Goal: Task Accomplishment & Management: Manage account settings

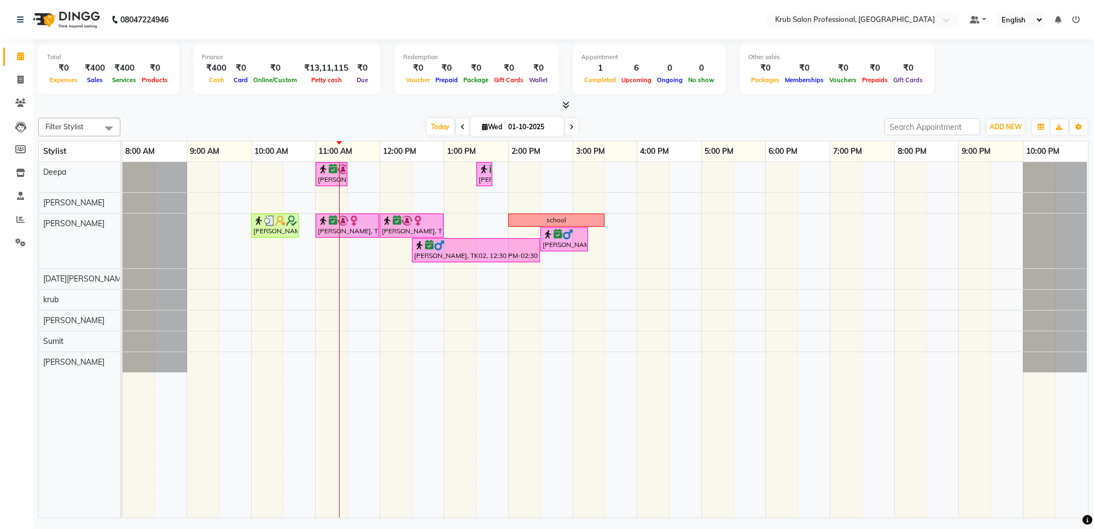
click at [554, 197] on div "[PERSON_NAME], TK01, 11:00 AM-11:30 AM, Waxing - Full Arms Regular [PERSON_NAME…" at bounding box center [606, 339] width 966 height 355
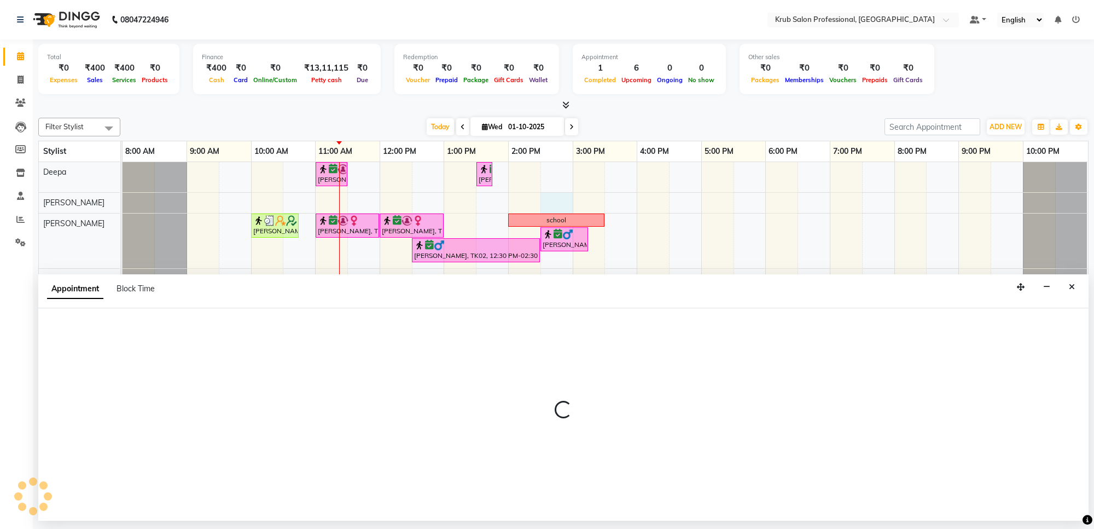
select select "66021"
select select "870"
select select "tentative"
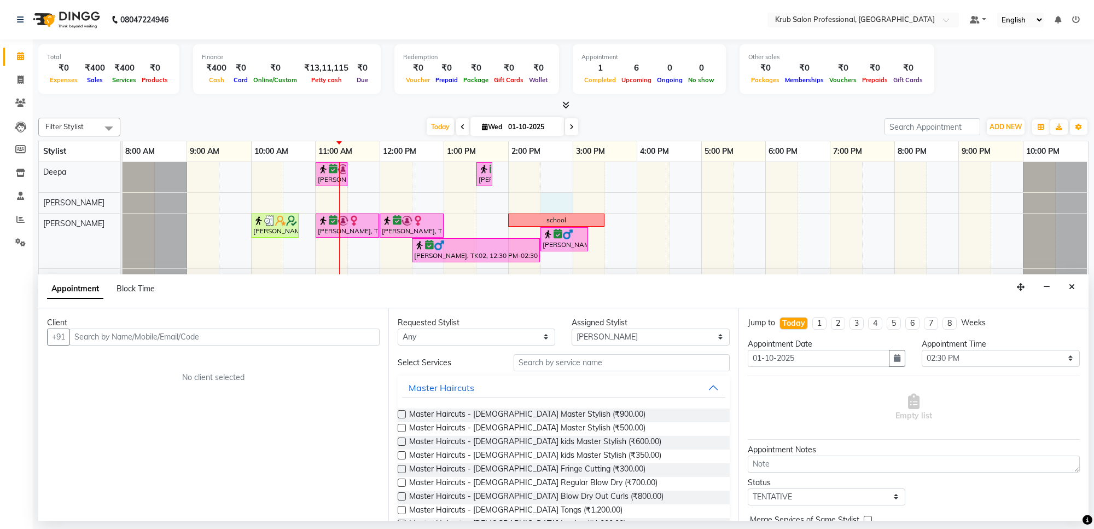
click at [85, 335] on input "text" at bounding box center [224, 336] width 310 height 17
click at [129, 338] on input "text" at bounding box center [224, 336] width 310 height 17
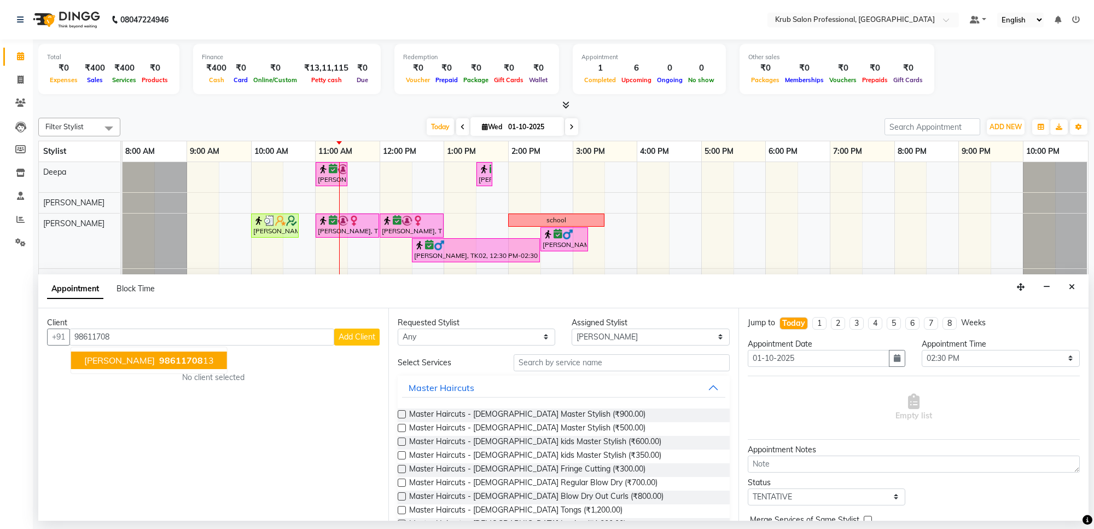
click at [186, 358] on span "98611708" at bounding box center [181, 360] width 44 height 11
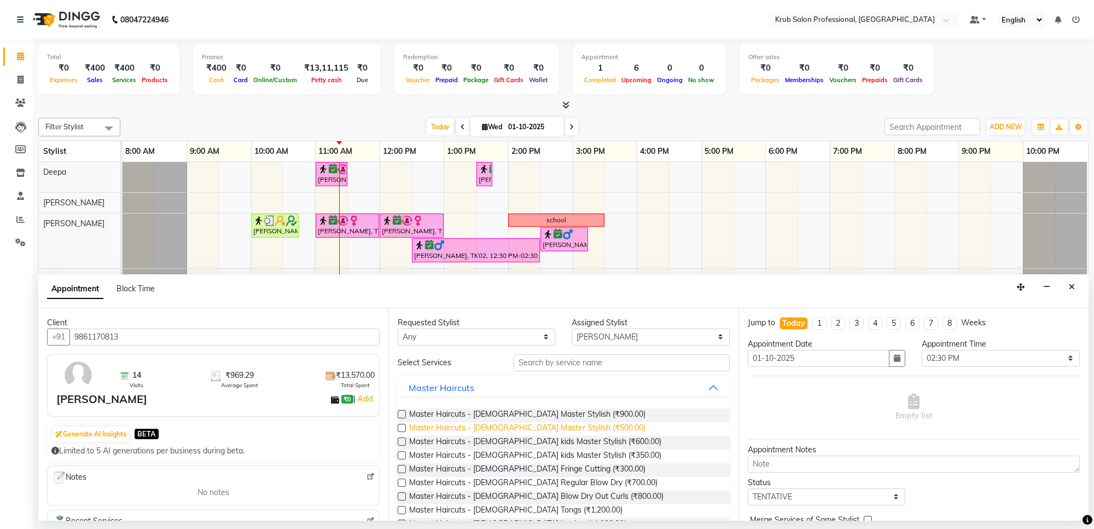
type input "9861170813"
click at [536, 427] on span "Master Haircuts - [DEMOGRAPHIC_DATA] Master Stylish (₹500.00)" at bounding box center [527, 429] width 236 height 14
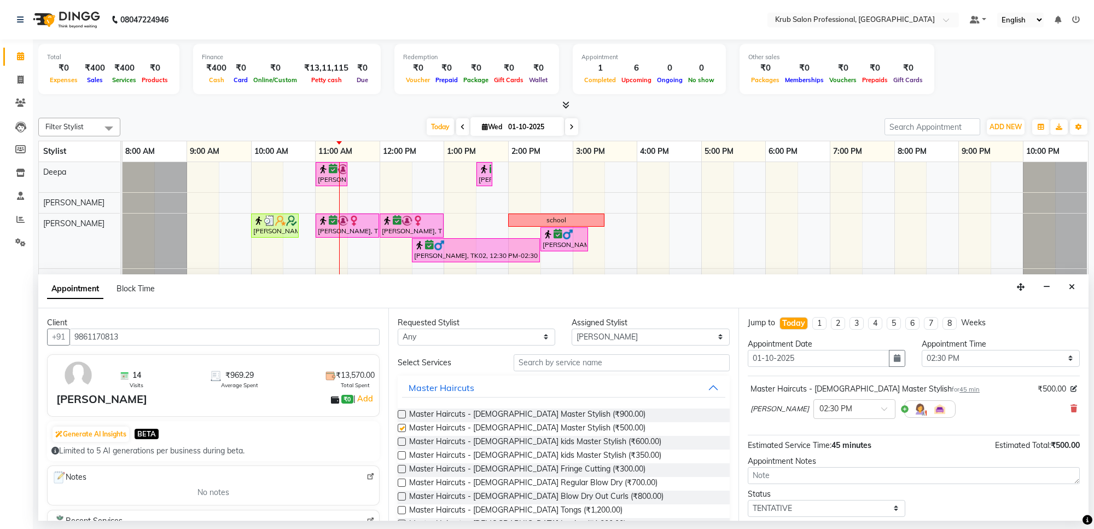
checkbox input "false"
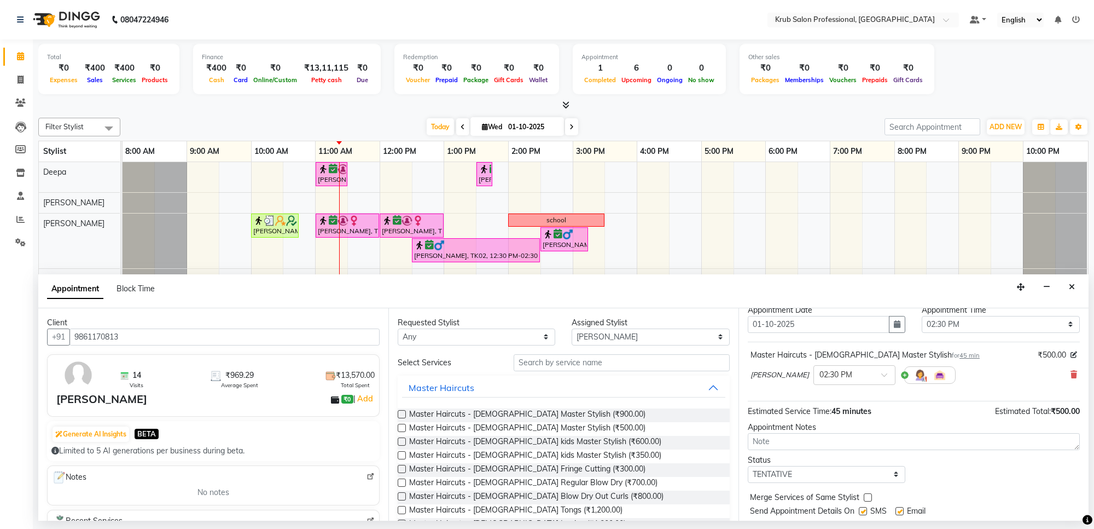
scroll to position [66, 0]
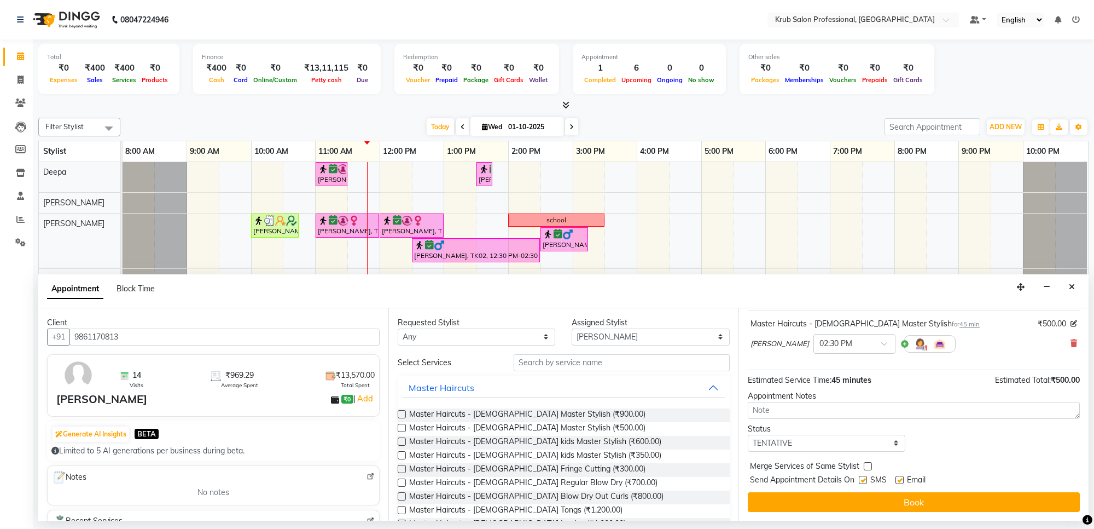
click at [903, 475] on div "Email" at bounding box center [915, 481] width 39 height 14
click at [862, 479] on label at bounding box center [863, 480] width 8 height 8
click at [862, 479] on input "checkbox" at bounding box center [862, 480] width 7 height 7
checkbox input "false"
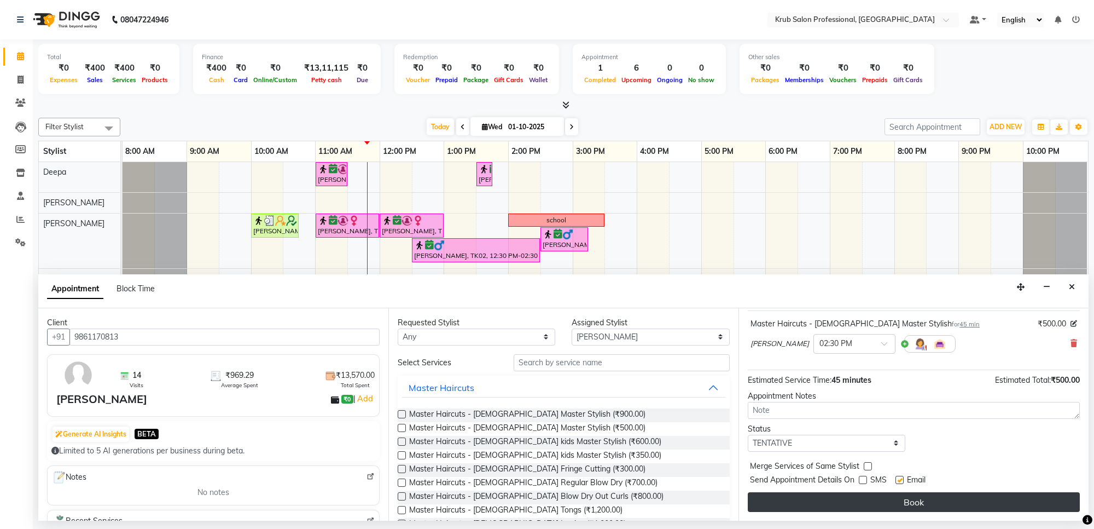
click at [901, 501] on button "Book" at bounding box center [914, 502] width 332 height 20
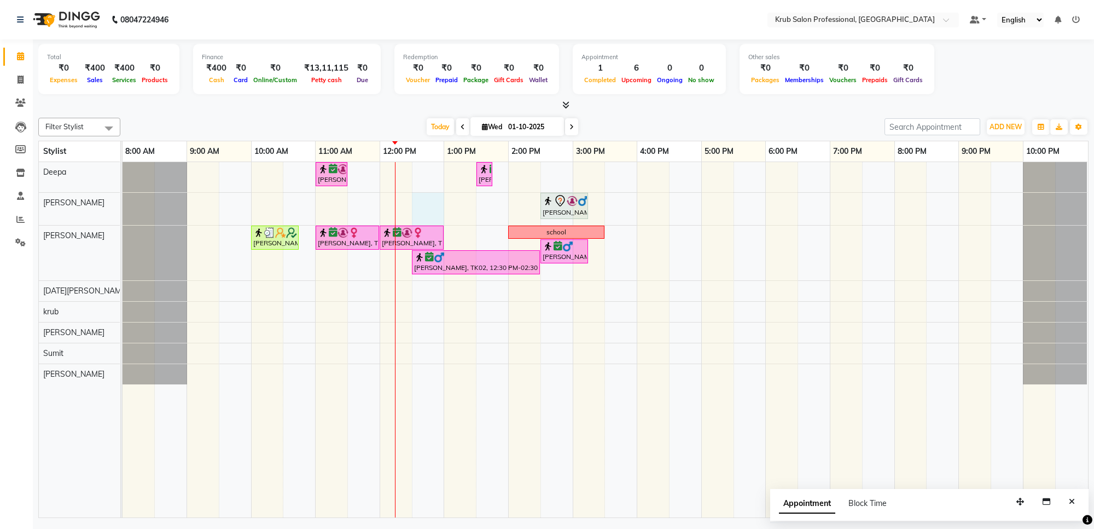
click at [426, 199] on div "[PERSON_NAME], TK01, 11:00 AM-11:30 AM, Waxing - Full Arms Regular [PERSON_NAME…" at bounding box center [606, 339] width 966 height 355
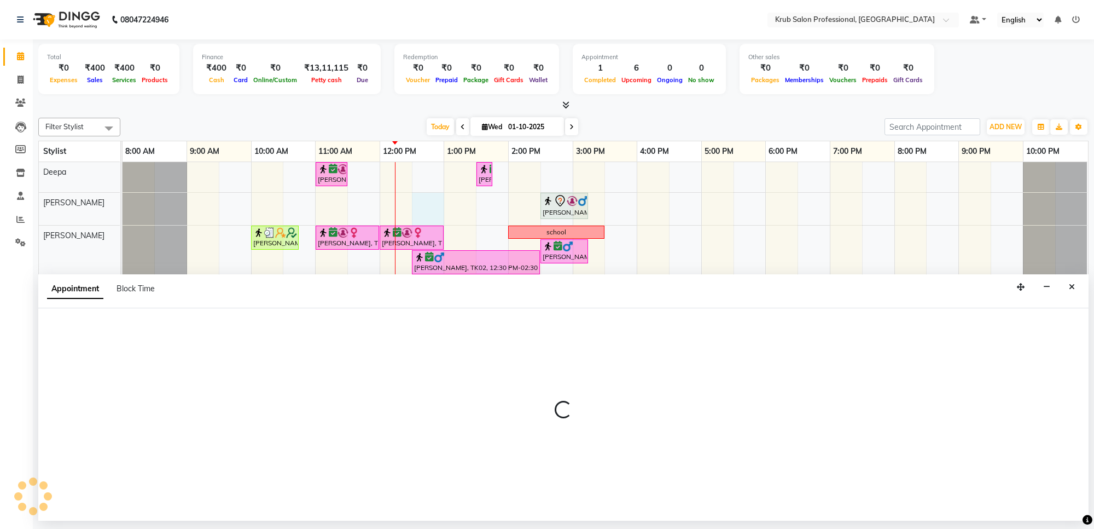
select select "66021"
select select "tentative"
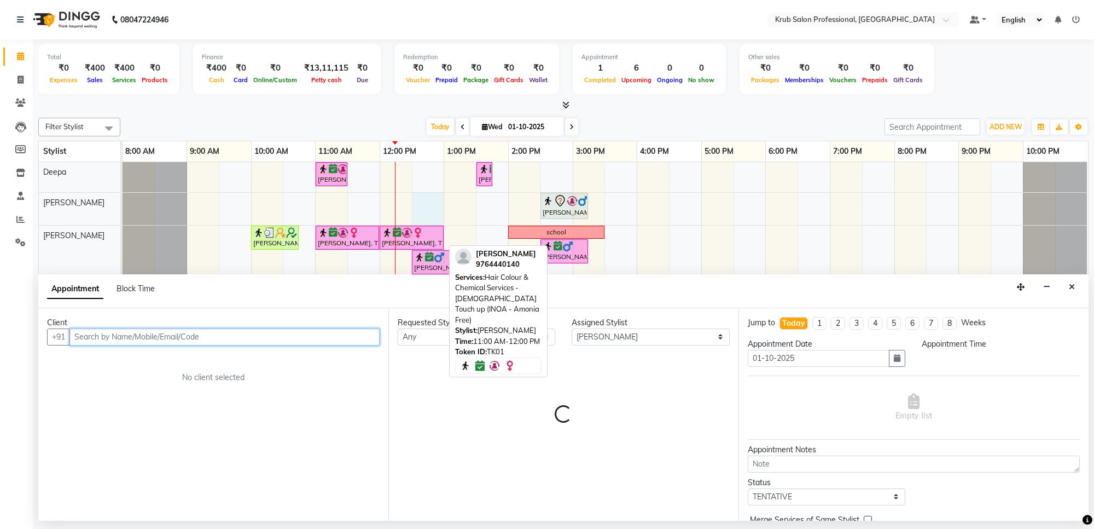
select select "750"
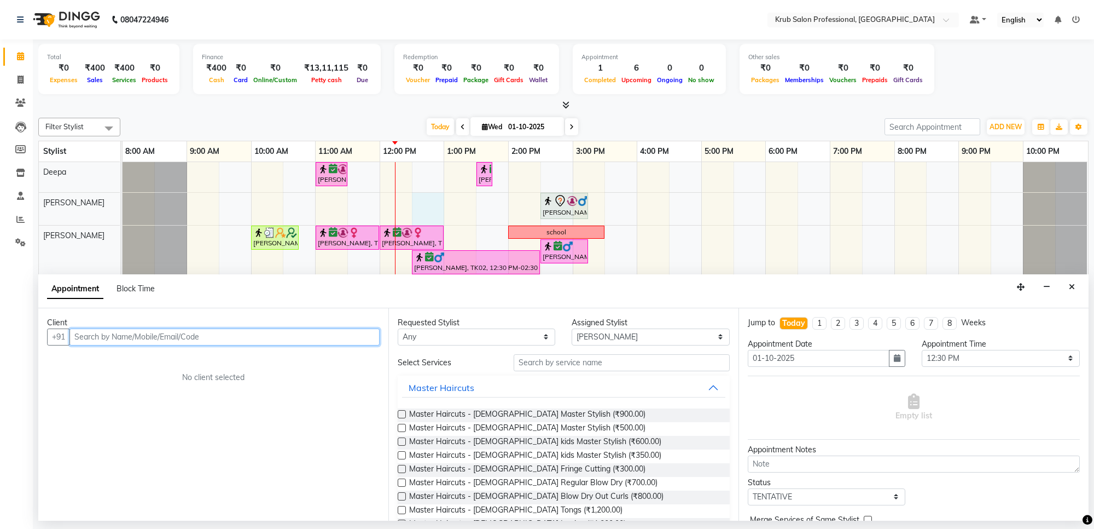
click at [92, 338] on input "text" at bounding box center [224, 336] width 310 height 17
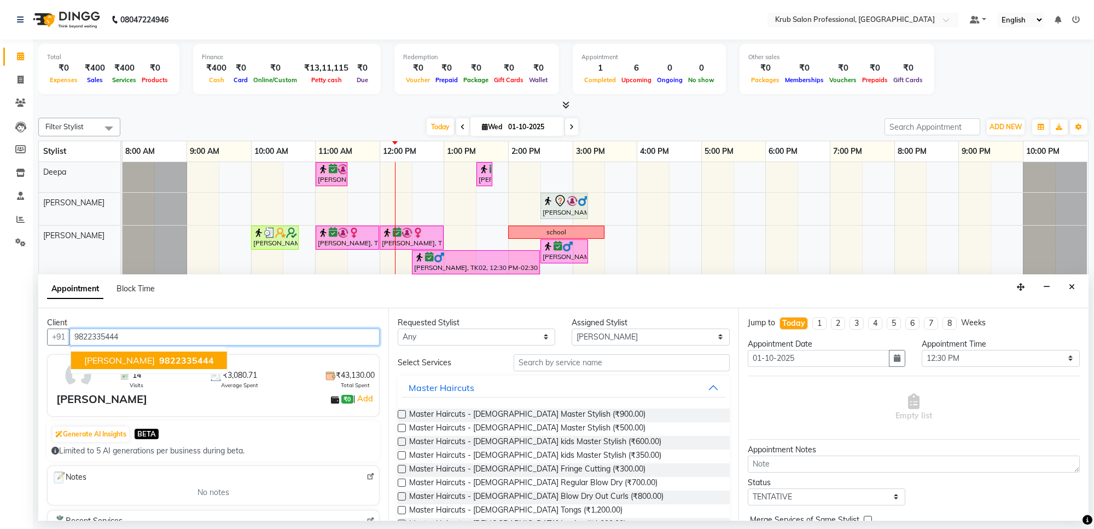
click at [159, 361] on span "9822335444" at bounding box center [186, 360] width 55 height 11
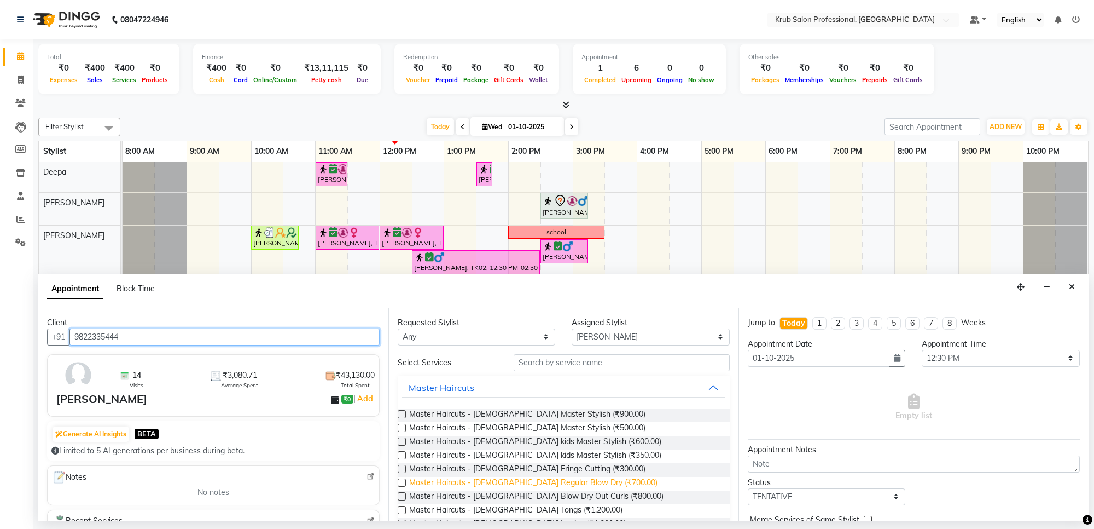
type input "9822335444"
click at [563, 479] on span "Master Haircuts - [DEMOGRAPHIC_DATA] Regular Blow Dry (₹700.00)" at bounding box center [533, 484] width 248 height 14
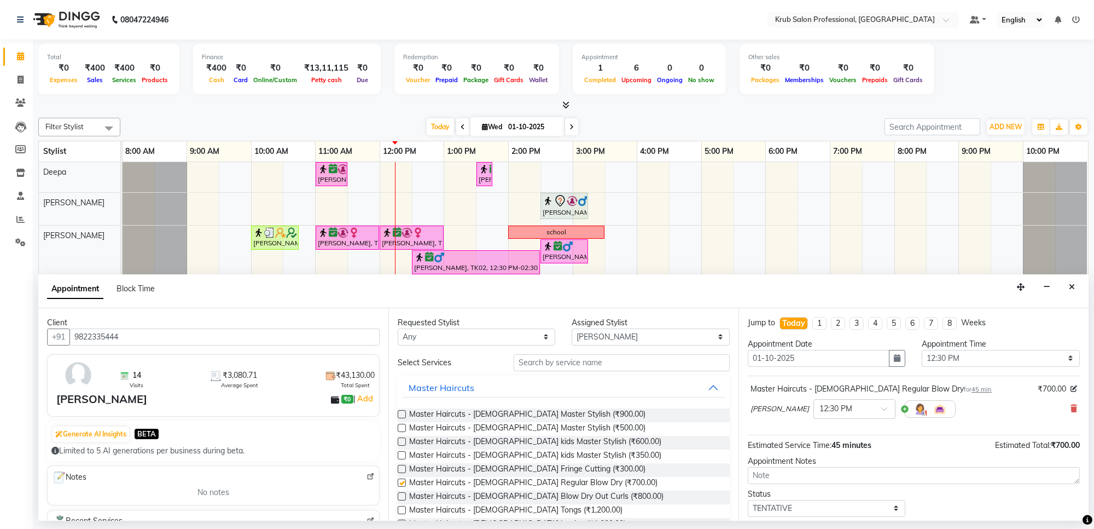
checkbox input "false"
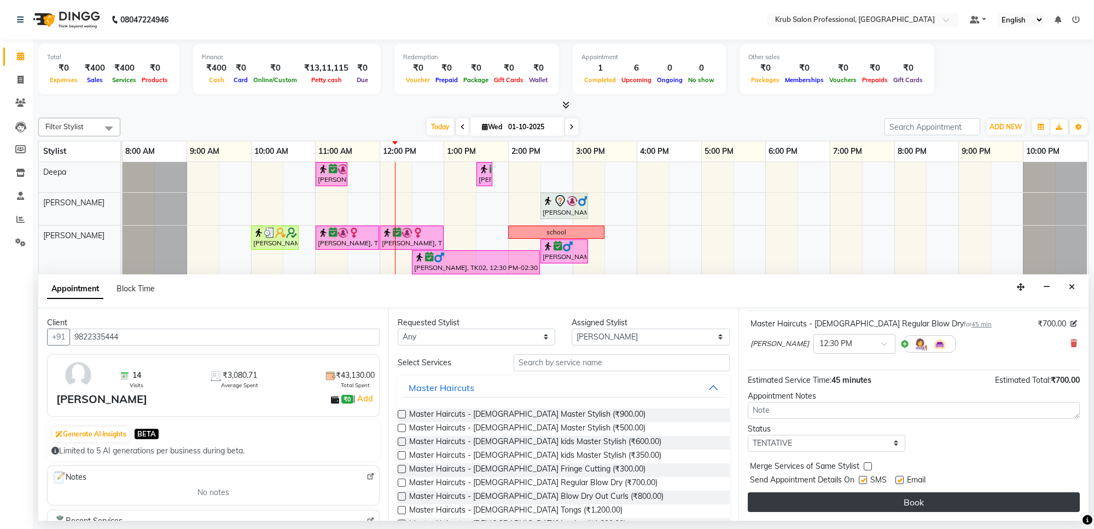
click at [913, 496] on button "Book" at bounding box center [914, 502] width 332 height 20
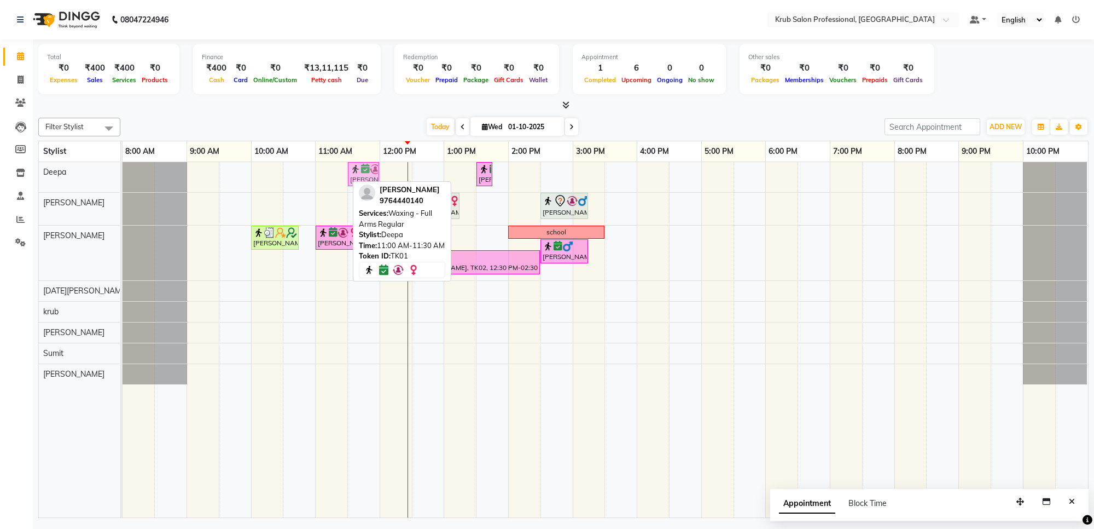
drag, startPoint x: 323, startPoint y: 182, endPoint x: 366, endPoint y: 181, distance: 42.2
click at [366, 181] on div "Filter Stylist Select All Deepa [PERSON_NAME] [DATE][PERSON_NAME] [PERSON_NAME]…" at bounding box center [563, 315] width 1051 height 404
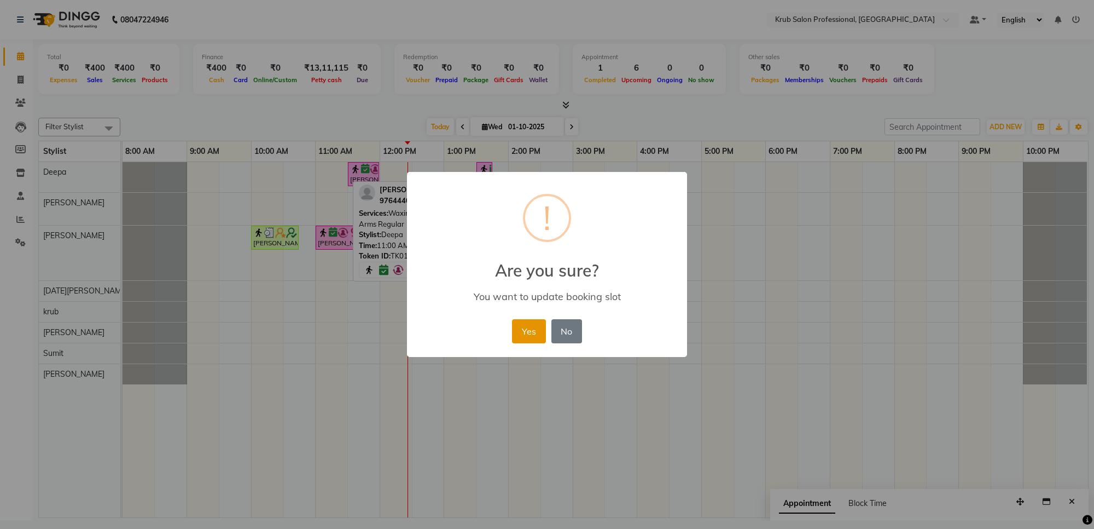
click at [535, 329] on button "Yes" at bounding box center [528, 331] width 33 height 24
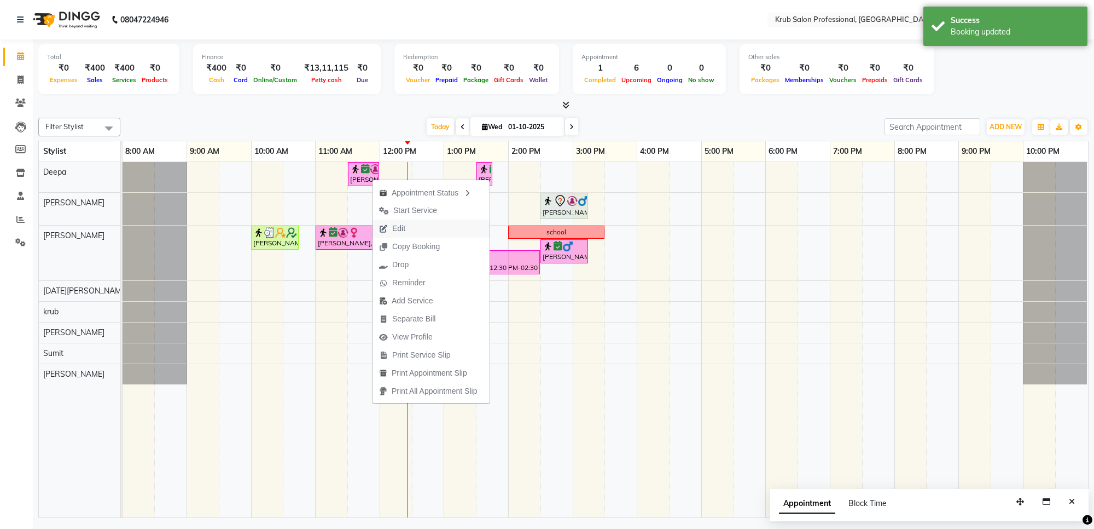
click at [408, 225] on span "Edit" at bounding box center [392, 228] width 39 height 18
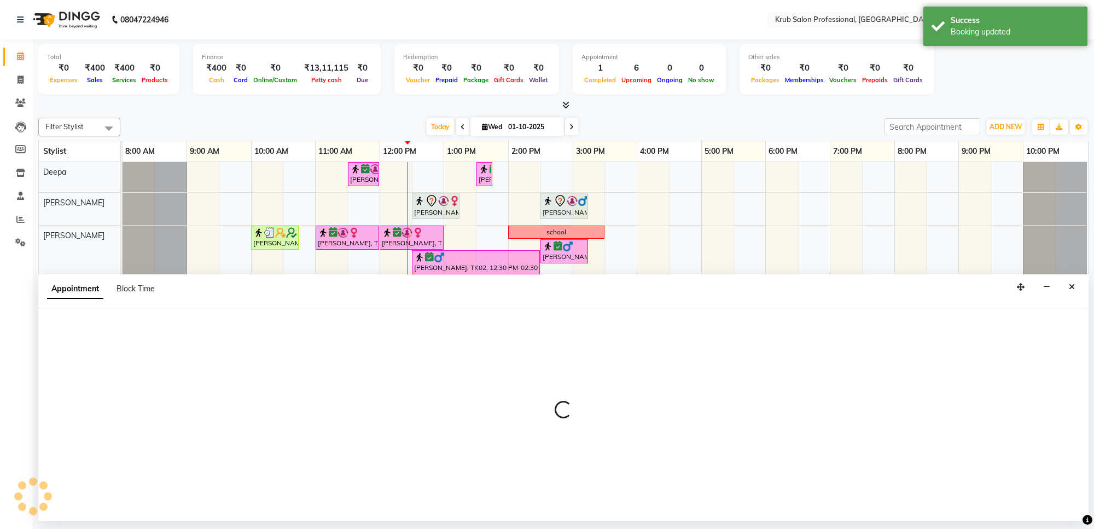
select select "tentative"
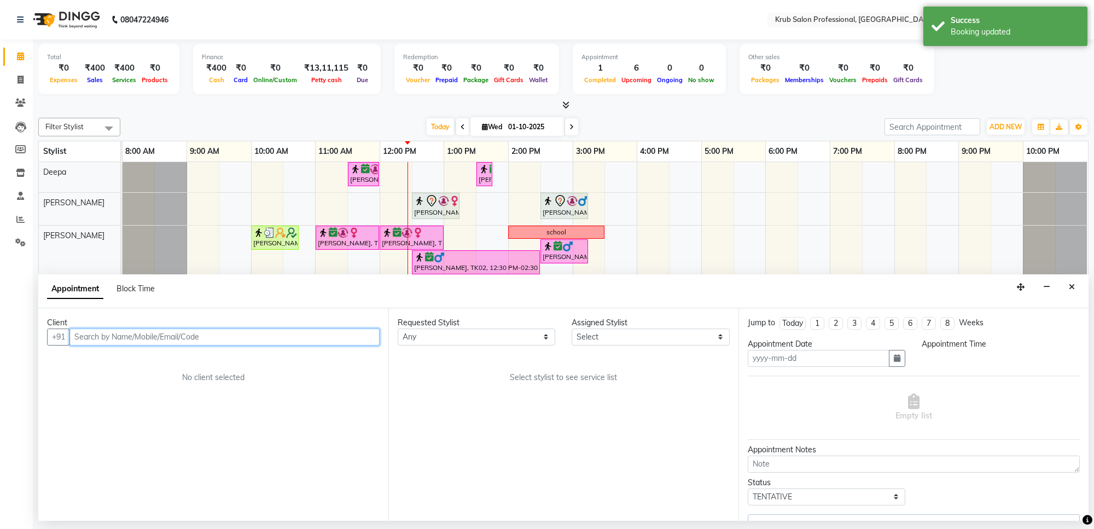
type input "01-10-2025"
select select "66022"
select select "confirm booking"
select select "660"
select select "3755"
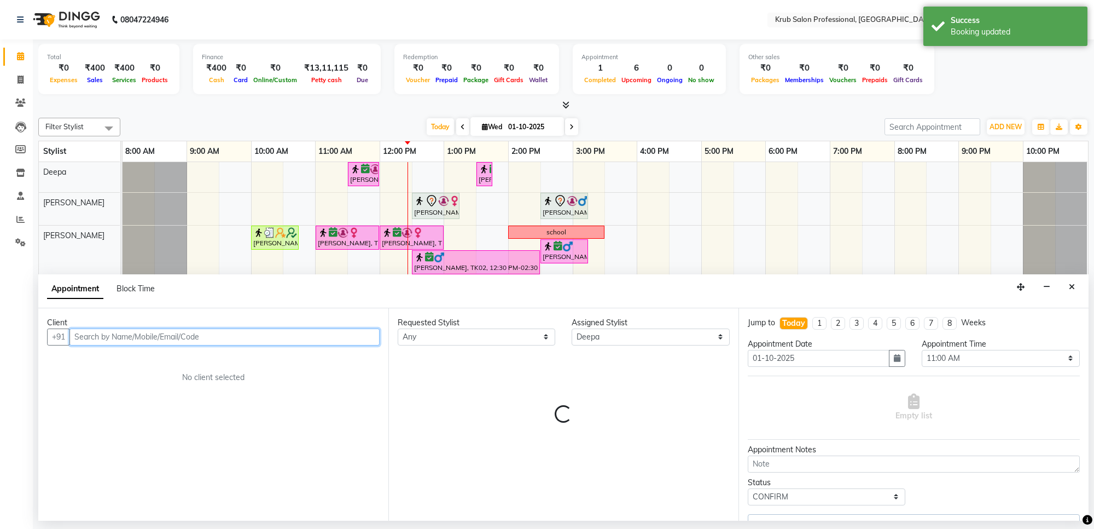
select select "3755"
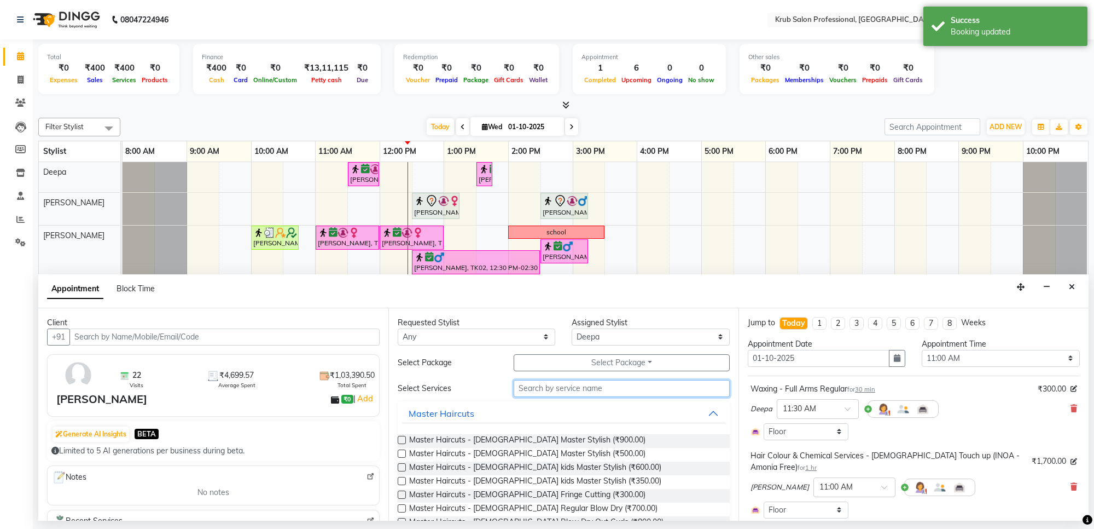
click at [543, 389] on input "text" at bounding box center [622, 388] width 216 height 17
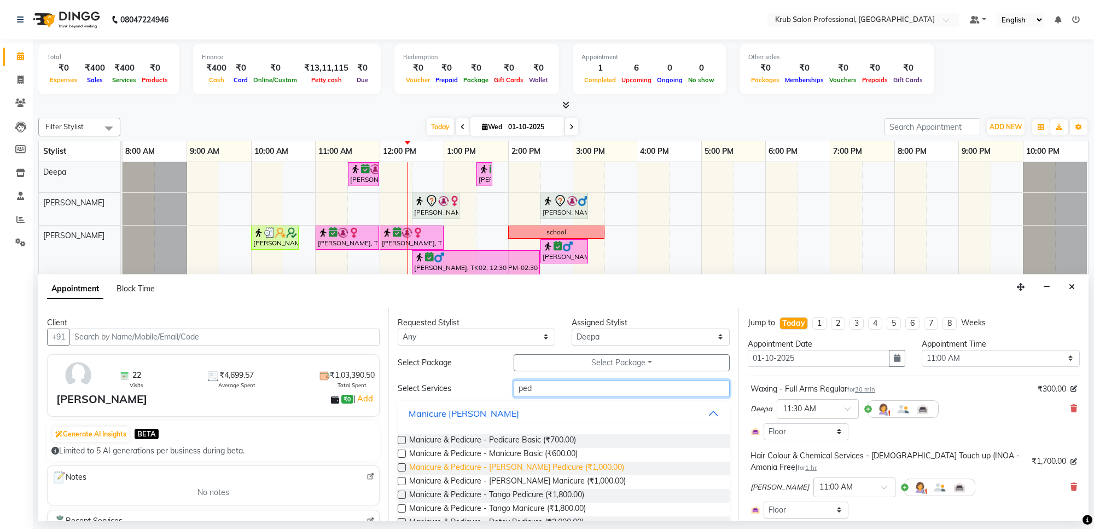
type input "ped"
click at [550, 464] on span "Manicure & Pedicure - [PERSON_NAME] Pedicure (₹1,000.00)" at bounding box center [516, 468] width 215 height 14
checkbox input "false"
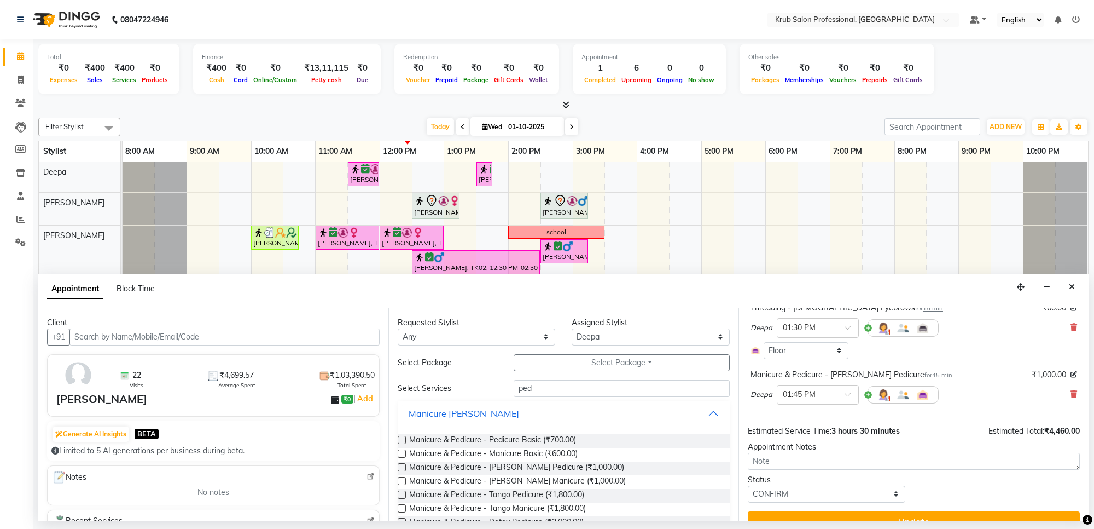
scroll to position [324, 0]
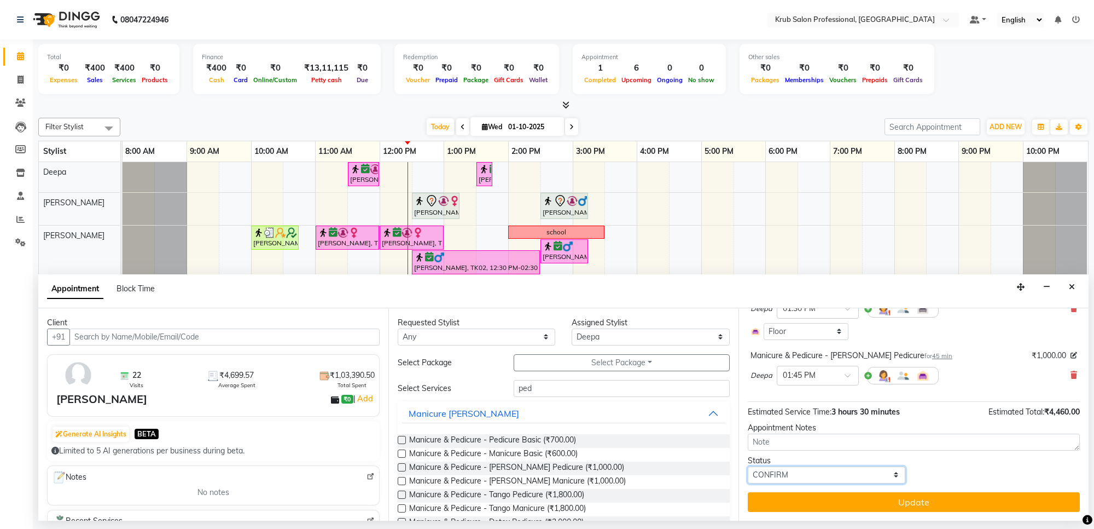
click at [795, 472] on select "Select TENTATIVE CONFIRM CHECK-IN UPCOMING" at bounding box center [827, 474] width 158 height 17
select select "check-in"
click at [748, 466] on select "Select TENTATIVE CONFIRM CHECK-IN UPCOMING" at bounding box center [827, 474] width 158 height 17
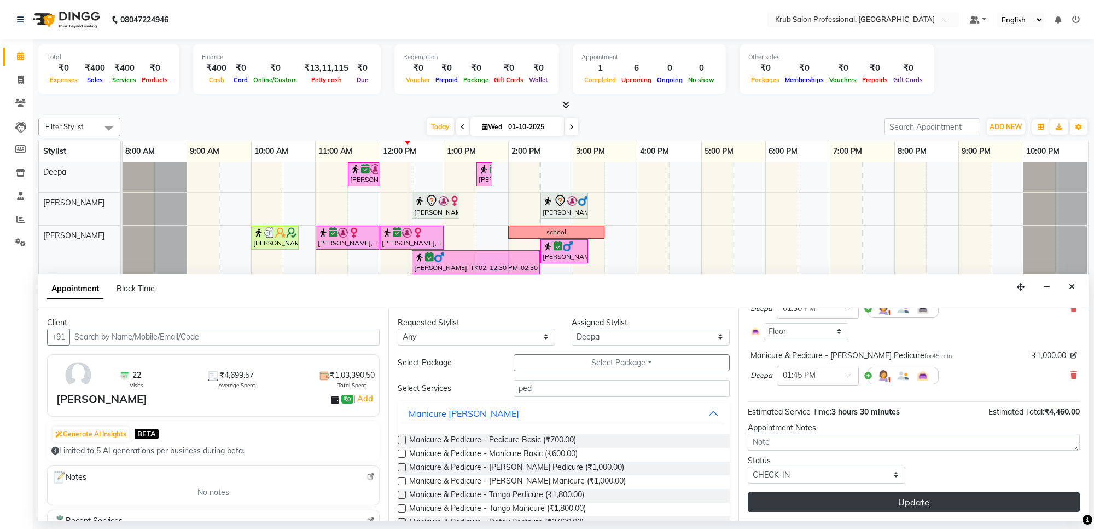
click at [913, 499] on button "Update" at bounding box center [914, 502] width 332 height 20
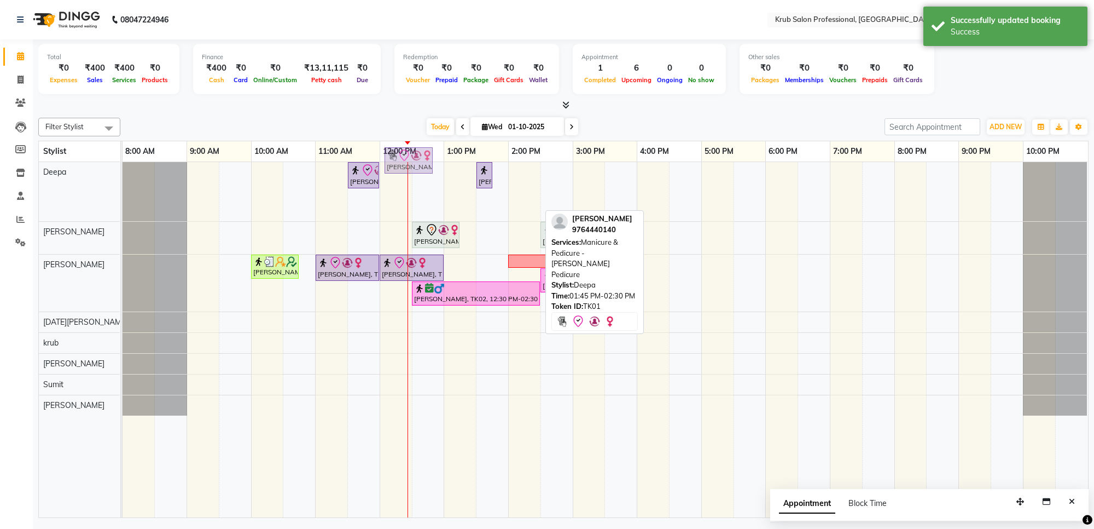
drag, startPoint x: 505, startPoint y: 202, endPoint x: 398, endPoint y: 160, distance: 115.2
click at [398, 160] on full-calendar "Stylist 8:00 AM 9:00 AM 10:00 AM 11:00 AM 12:00 PM 1:00 PM 2:00 PM 3:00 PM 4:00…" at bounding box center [563, 329] width 1051 height 377
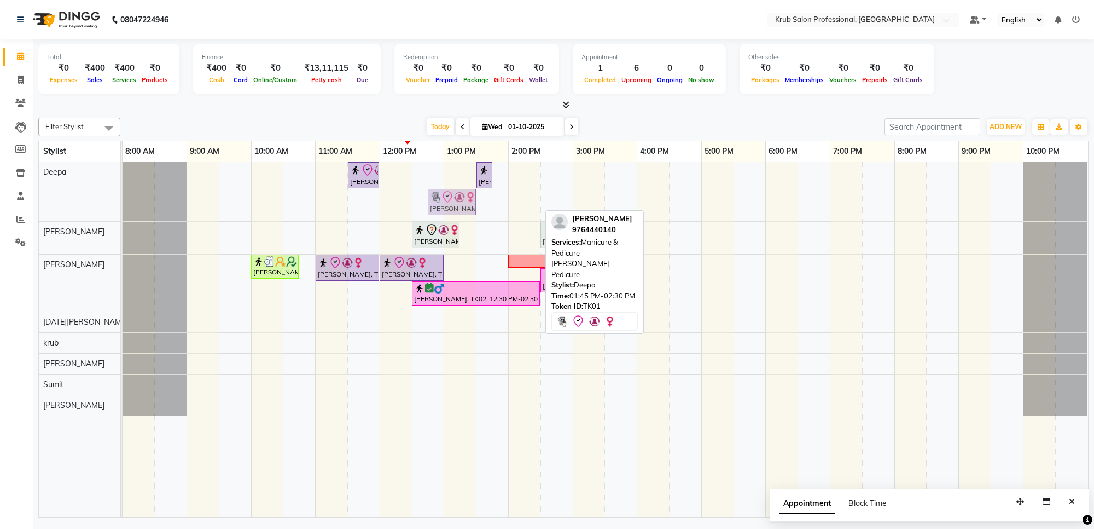
drag, startPoint x: 501, startPoint y: 195, endPoint x: 427, endPoint y: 156, distance: 83.5
click at [427, 156] on table "Stylist 8:00 AM 9:00 AM 10:00 AM 11:00 AM 12:00 PM 1:00 PM 2:00 PM 3:00 PM 4:00…" at bounding box center [563, 329] width 1051 height 377
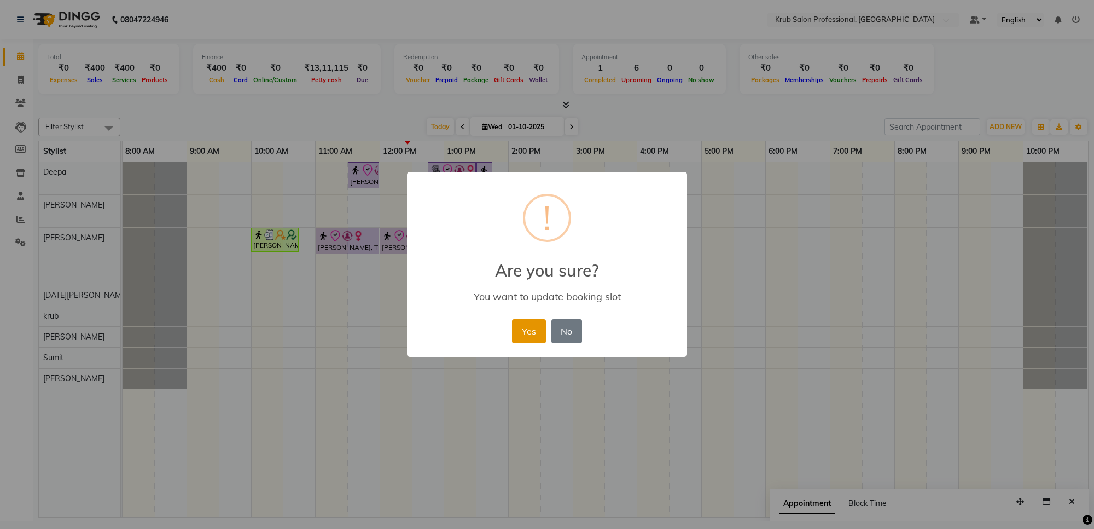
click at [540, 327] on button "Yes" at bounding box center [528, 331] width 33 height 24
